Goal: Entertainment & Leisure: Consume media (video, audio)

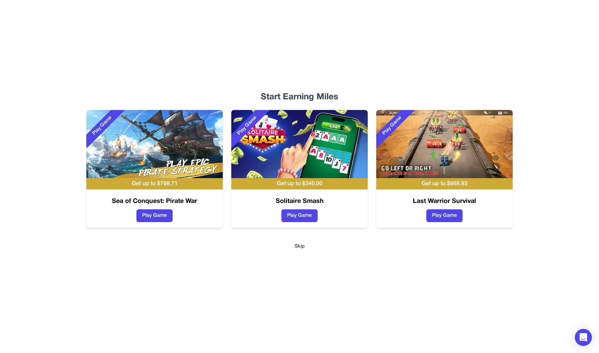
click at [337, 199] on h3 "Solitaire Smash" at bounding box center [299, 202] width 136 height 10
click at [158, 169] on img at bounding box center [154, 144] width 136 height 68
click at [160, 218] on button "Play Game" at bounding box center [154, 216] width 36 height 13
